Goal: Information Seeking & Learning: Stay updated

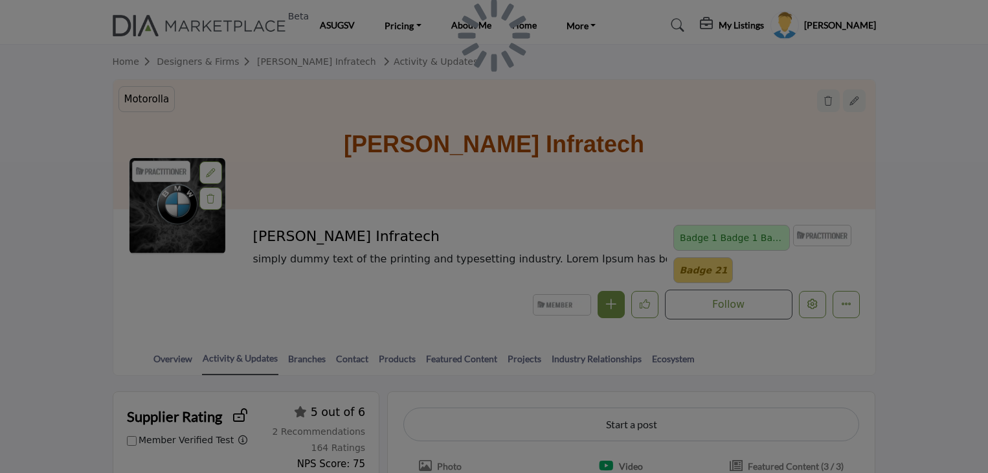
scroll to position [480, 0]
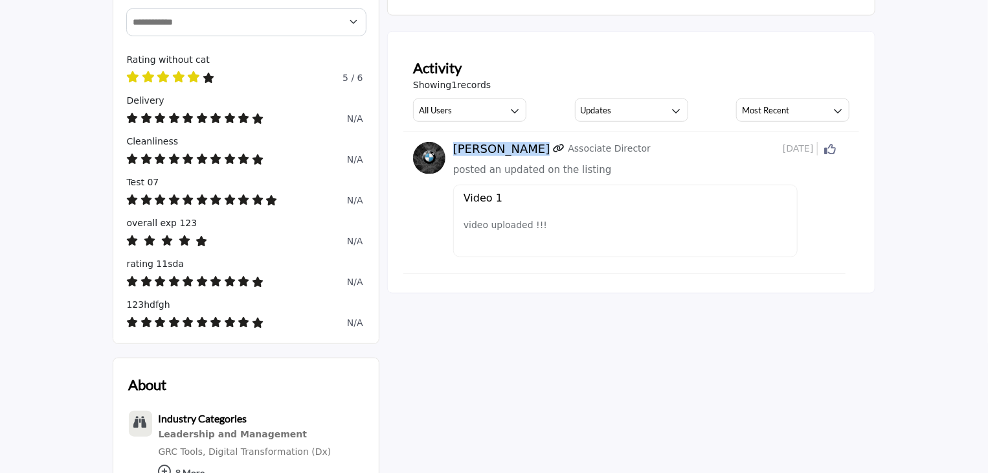
drag, startPoint x: 455, startPoint y: 146, endPoint x: 523, endPoint y: 145, distance: 68.0
click at [523, 145] on div "[PERSON_NAME] Associate Director" at bounding box center [617, 149] width 329 height 14
click at [606, 110] on h3 "Updates" at bounding box center [596, 110] width 31 height 12
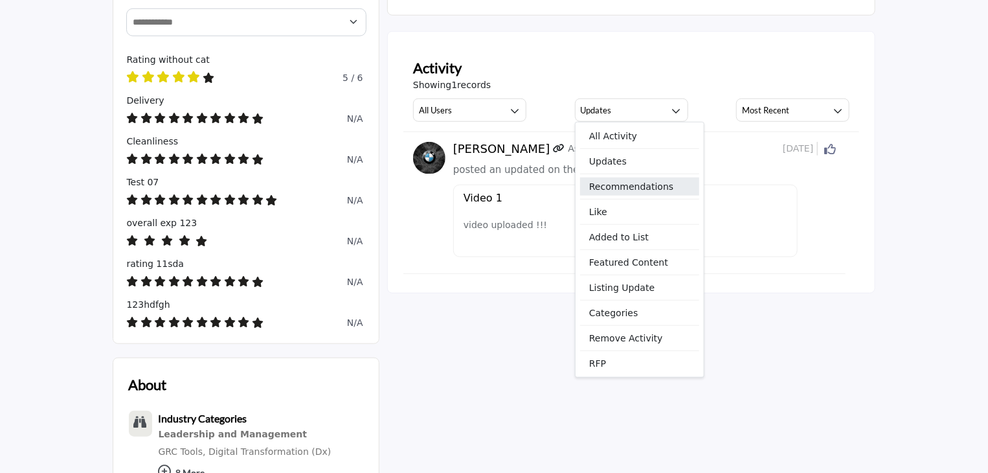
click at [608, 189] on span "Recommendations" at bounding box center [639, 186] width 119 height 18
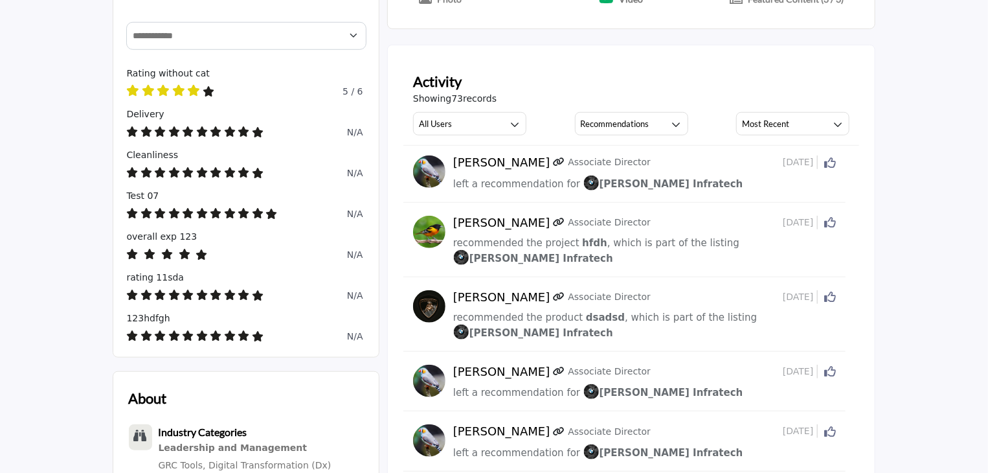
scroll to position [416, 0]
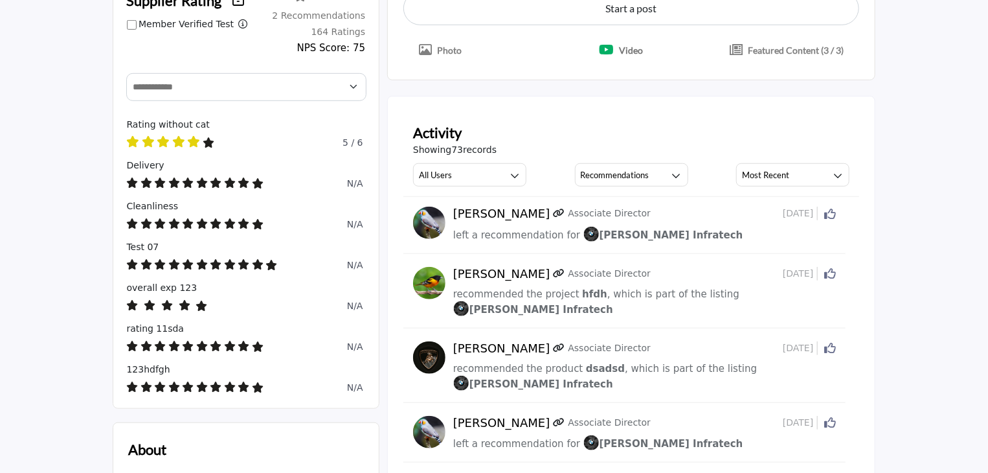
click at [596, 156] on div "Showing 73 records All Users All Users My Activity Member Supplier Recommendati…" at bounding box center [631, 164] width 437 height 43
click at [597, 167] on div "Recommendations" at bounding box center [615, 175] width 69 height 16
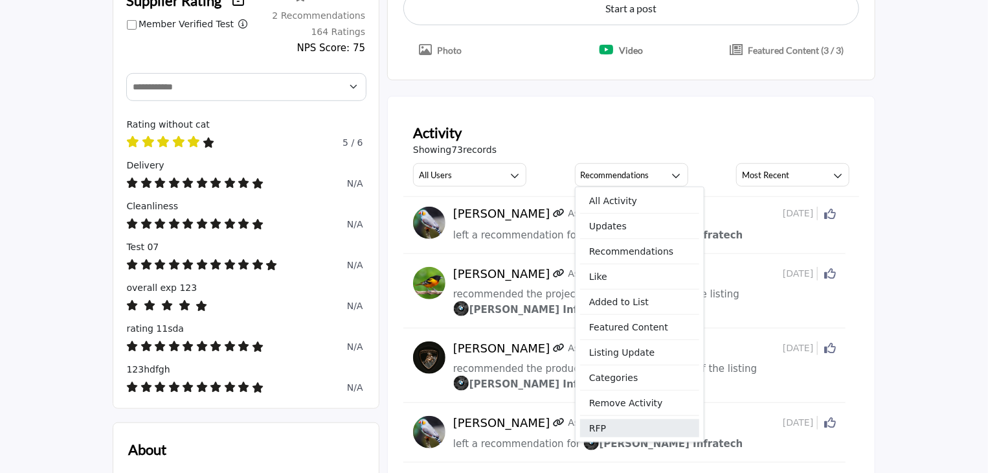
click at [603, 424] on span "RFP" at bounding box center [639, 428] width 119 height 18
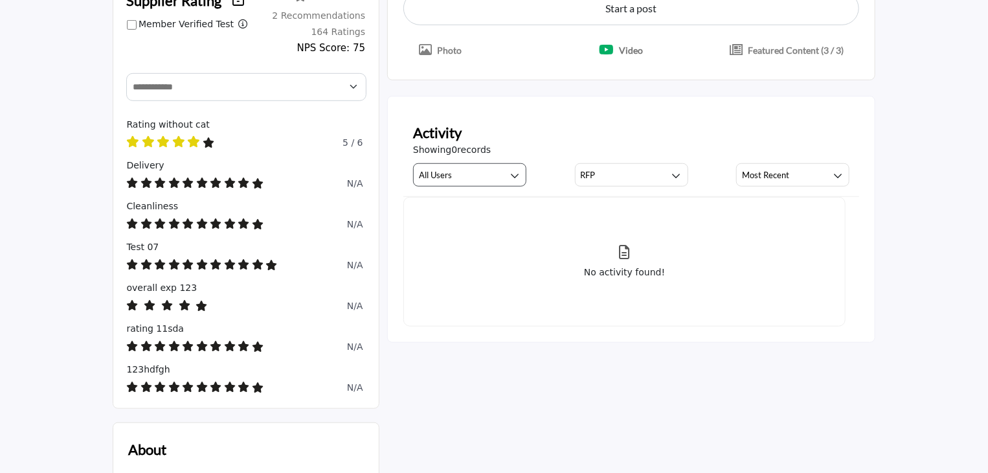
click at [495, 186] on div "Activity Showing 0 records All Users All Users My Activity Member Supplier RFP …" at bounding box center [631, 154] width 456 height 85
click at [495, 172] on button "All Users" at bounding box center [469, 174] width 113 height 23
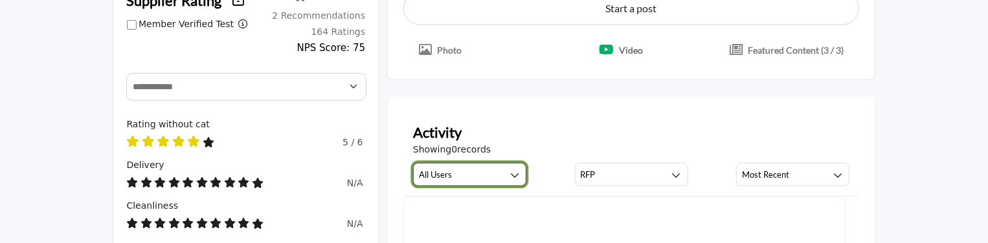
click at [430, 181] on button "All Users" at bounding box center [469, 174] width 113 height 23
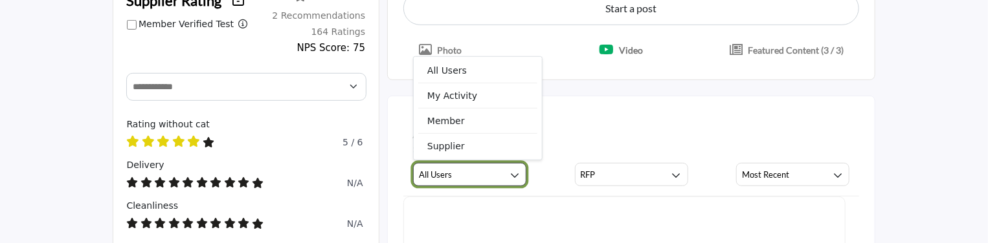
click at [430, 181] on button "All Users" at bounding box center [469, 174] width 113 height 23
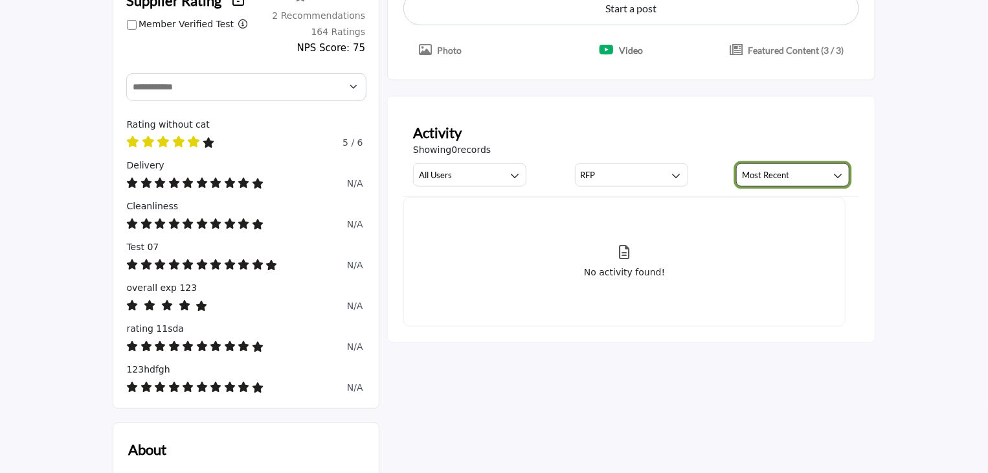
click at [802, 173] on button "Most Recent" at bounding box center [792, 174] width 113 height 23
click at [774, 167] on div "Most Recent" at bounding box center [765, 175] width 47 height 16
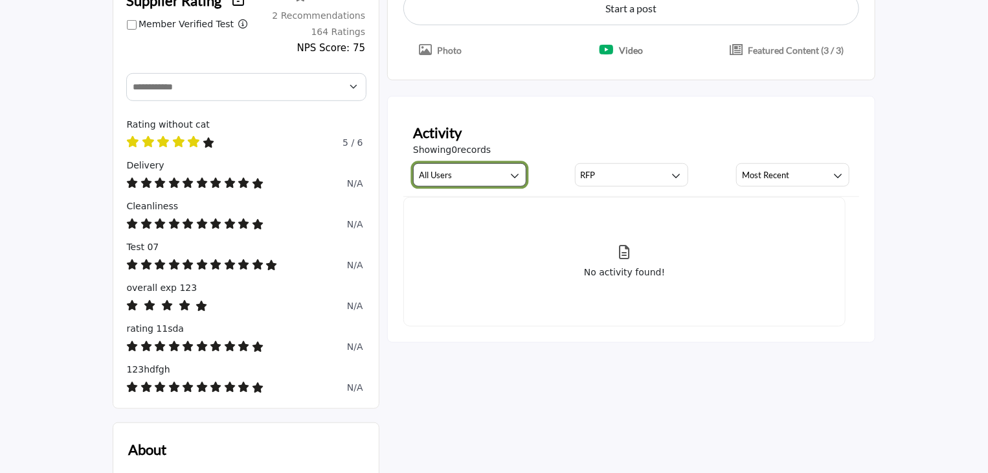
click at [517, 174] on icon "button" at bounding box center [514, 175] width 9 height 9
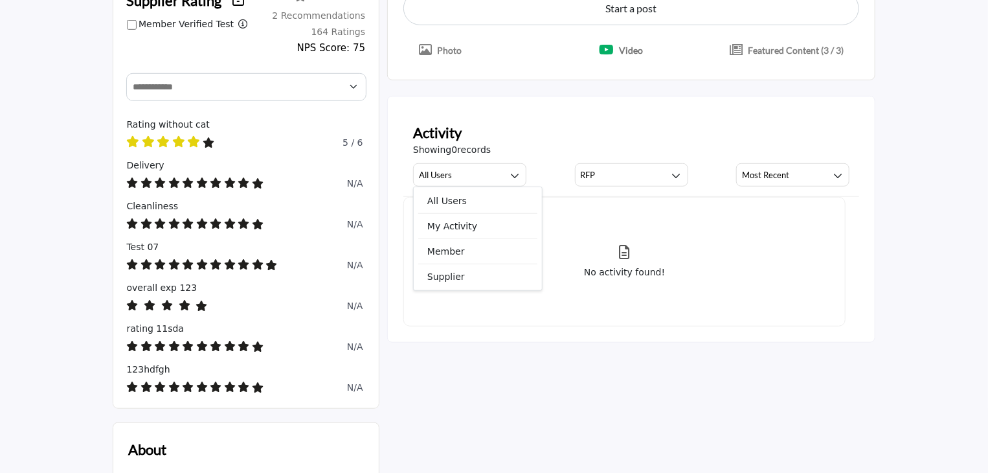
click at [518, 144] on div "Showing 0 records" at bounding box center [631, 150] width 437 height 14
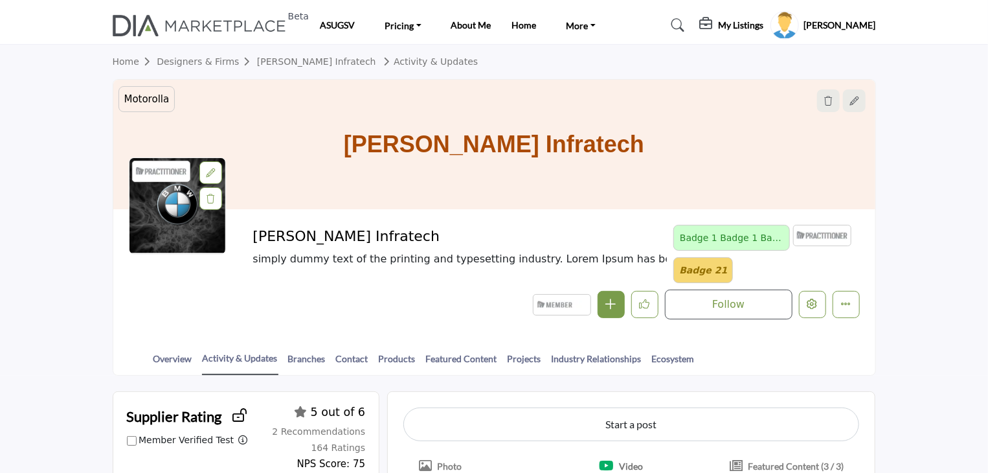
drag, startPoint x: 395, startPoint y: 133, endPoint x: 744, endPoint y: 137, distance: 348.3
click at [744, 137] on div "[PERSON_NAME] Infratech" at bounding box center [494, 144] width 762 height 129
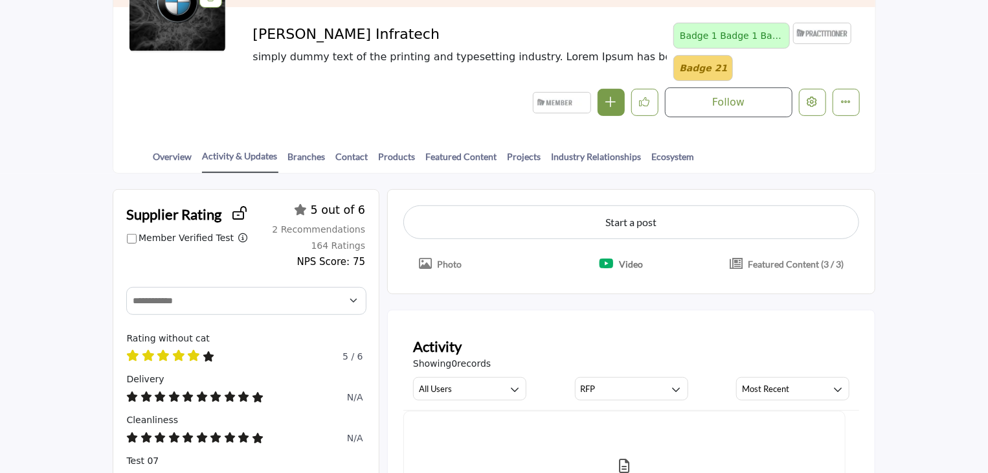
scroll to position [388, 0]
